Goal: Information Seeking & Learning: Find specific fact

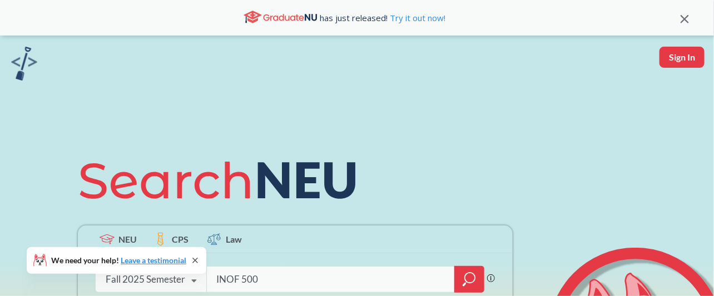
type input "INOF 5001"
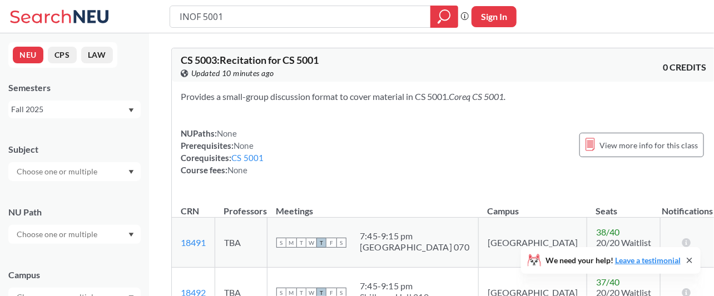
click at [200, 14] on input "INOF 5001" at bounding box center [301, 16] width 244 height 19
type input "INFO 5001"
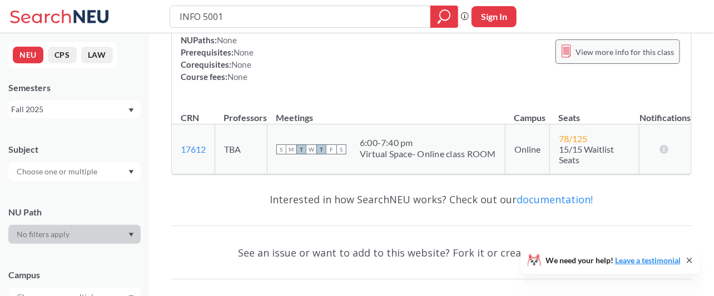
scroll to position [149, 0]
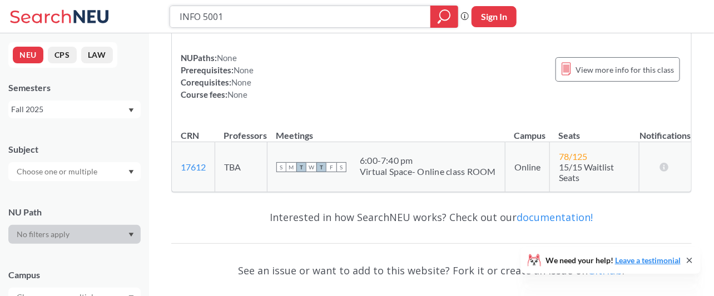
drag, startPoint x: 245, startPoint y: 8, endPoint x: 77, endPoint y: 17, distance: 168.1
click at [77, 17] on div "INFO 5001 Phrase search guarantees the exact search appears in the results. Ex.…" at bounding box center [357, 16] width 714 height 33
type input "ds 5010"
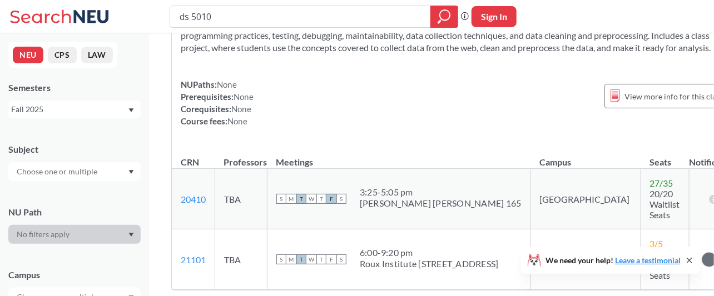
scroll to position [148, 0]
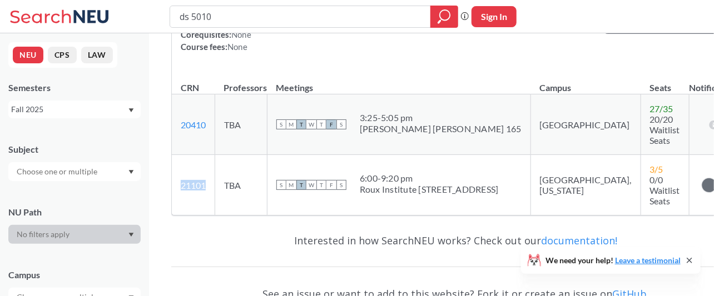
drag, startPoint x: 207, startPoint y: 182, endPoint x: 181, endPoint y: 181, distance: 26.7
click at [181, 181] on td "21101 View this section on Banner." at bounding box center [193, 185] width 43 height 61
copy link "21101"
